Goal: Find specific page/section: Find specific page/section

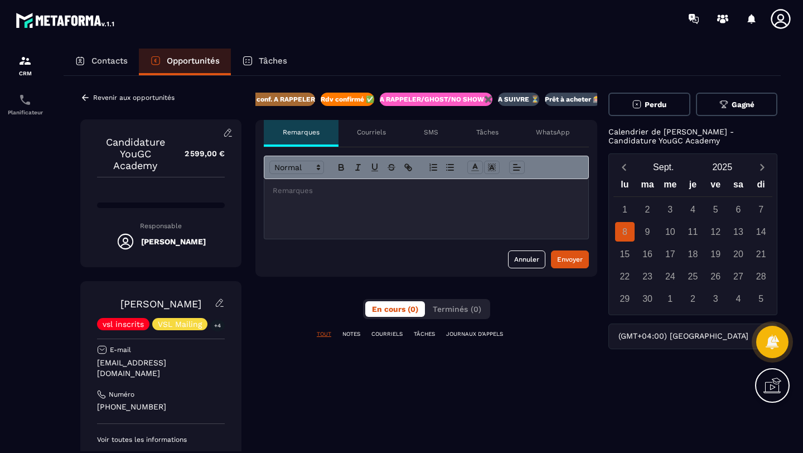
scroll to position [0, 250]
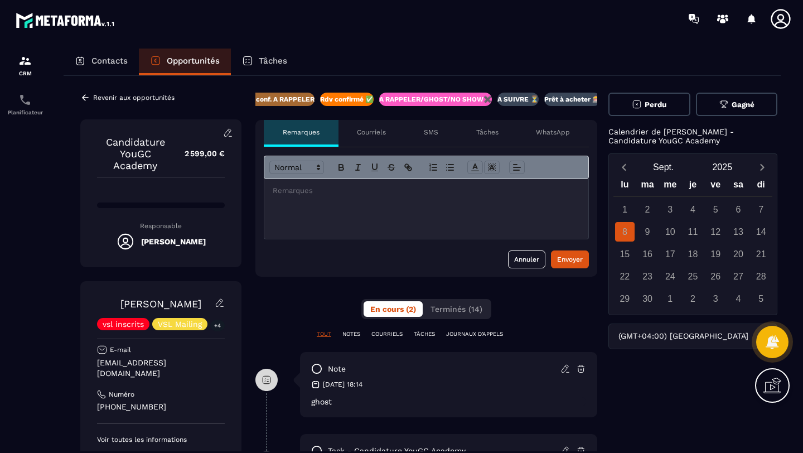
click at [305, 202] on div at bounding box center [426, 209] width 324 height 60
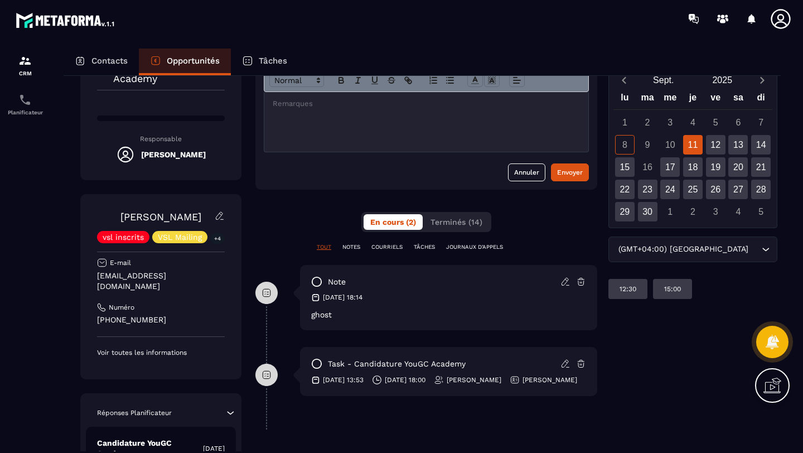
scroll to position [7, 0]
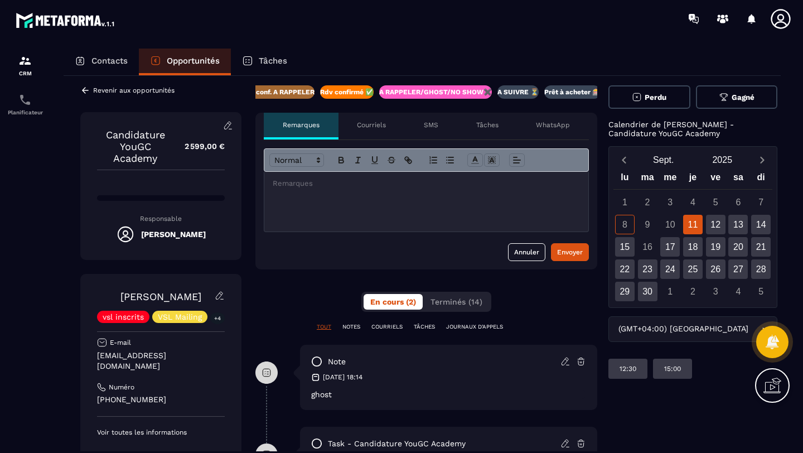
click at [480, 130] on div "Tâches" at bounding box center [487, 126] width 60 height 27
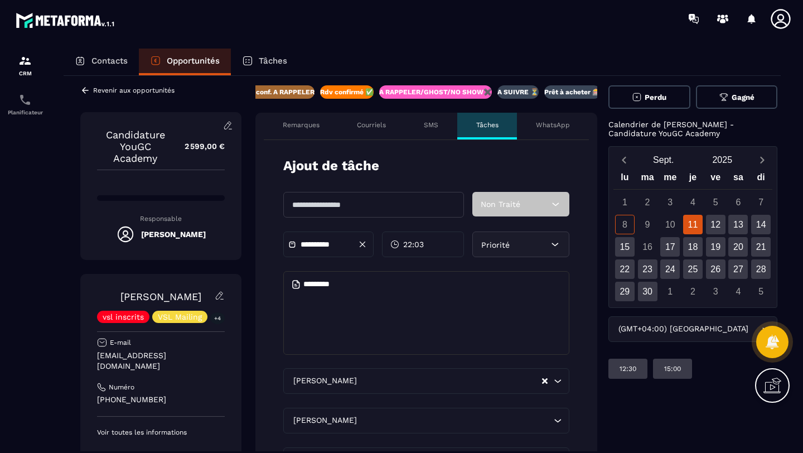
click at [288, 125] on p "Remarques" at bounding box center [301, 124] width 37 height 9
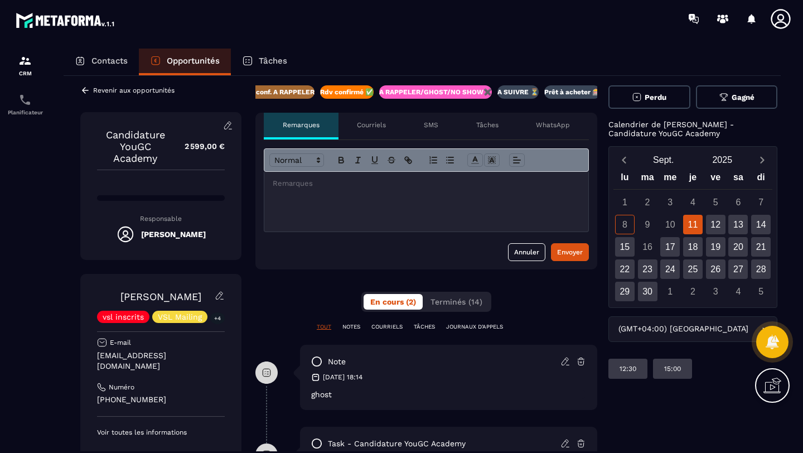
click at [112, 61] on p "Contacts" at bounding box center [109, 61] width 36 height 10
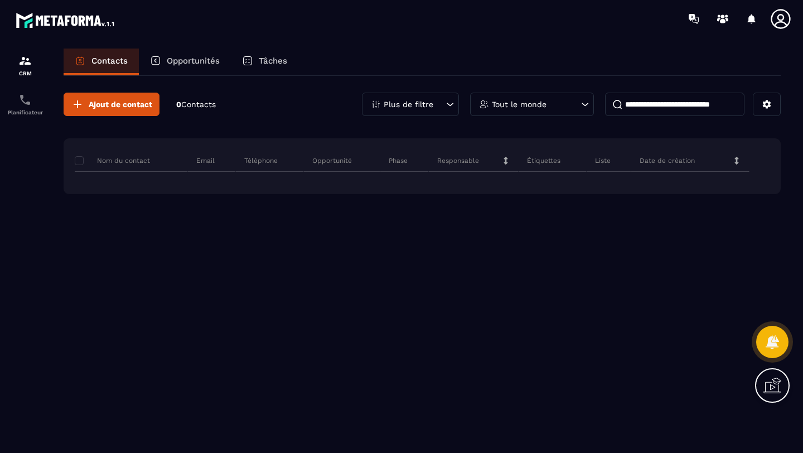
click at [169, 61] on p "Opportunités" at bounding box center [193, 61] width 53 height 10
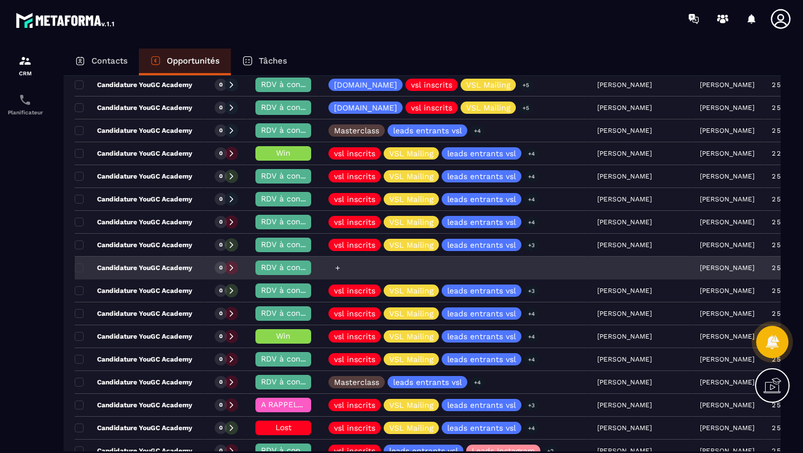
scroll to position [335, 0]
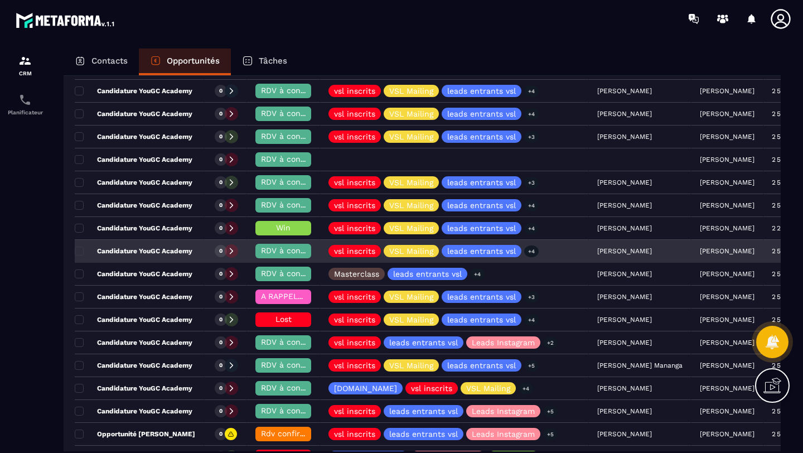
click at [235, 249] on icon at bounding box center [232, 251] width 8 height 8
